Goal: Navigation & Orientation: Understand site structure

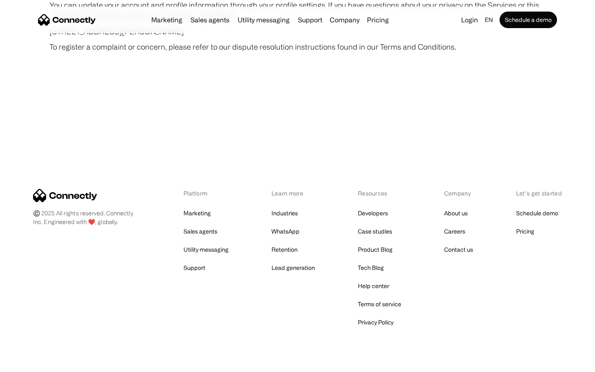
scroll to position [4811, 0]
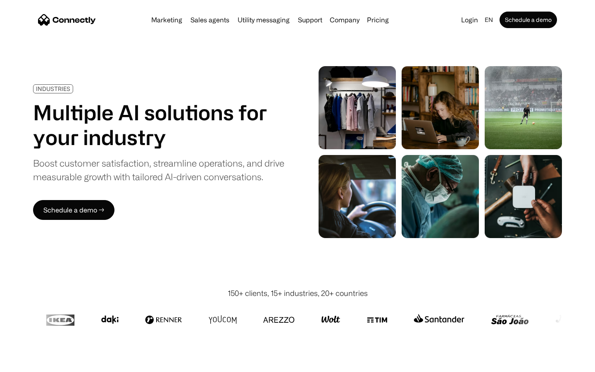
scroll to position [2341, 0]
